Goal: Task Accomplishment & Management: Manage account settings

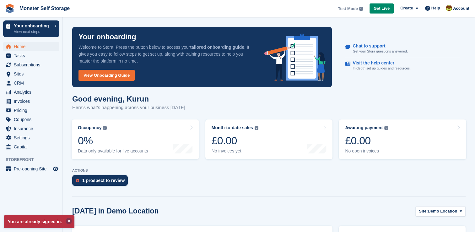
click at [67, 220] on button at bounding box center [69, 221] width 6 height 6
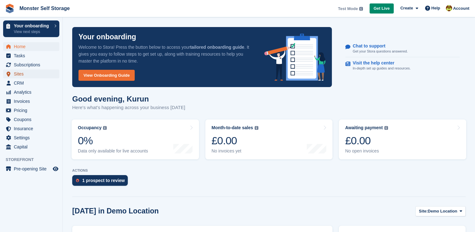
click at [25, 76] on span "Sites" at bounding box center [33, 73] width 38 height 9
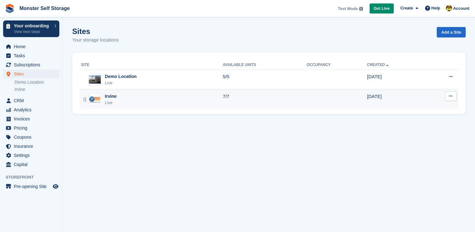
click at [116, 97] on div "Irvine" at bounding box center [111, 96] width 12 height 7
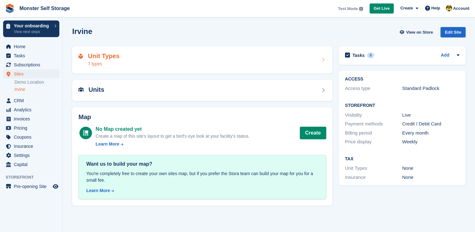
click at [327, 67] on div "Unit Types 7 types" at bounding box center [202, 60] width 260 height 28
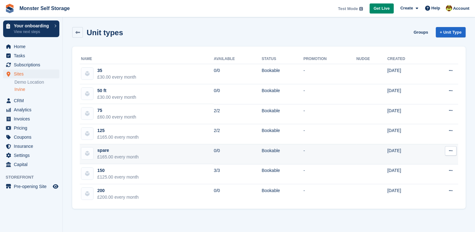
click at [449, 152] on icon at bounding box center [450, 150] width 3 height 4
click at [428, 163] on p "Edit unit type" at bounding box center [426, 163] width 55 height 8
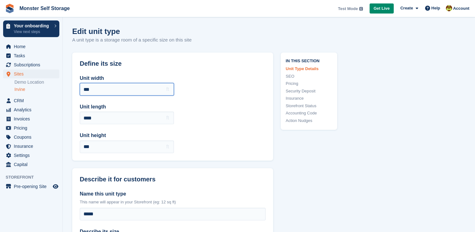
click at [143, 91] on input "***" at bounding box center [127, 89] width 94 height 13
click at [456, 8] on span "Account" at bounding box center [461, 8] width 16 height 6
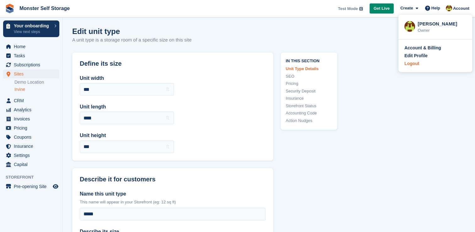
click at [418, 63] on div "Logout" at bounding box center [411, 63] width 15 height 7
